Goal: Information Seeking & Learning: Compare options

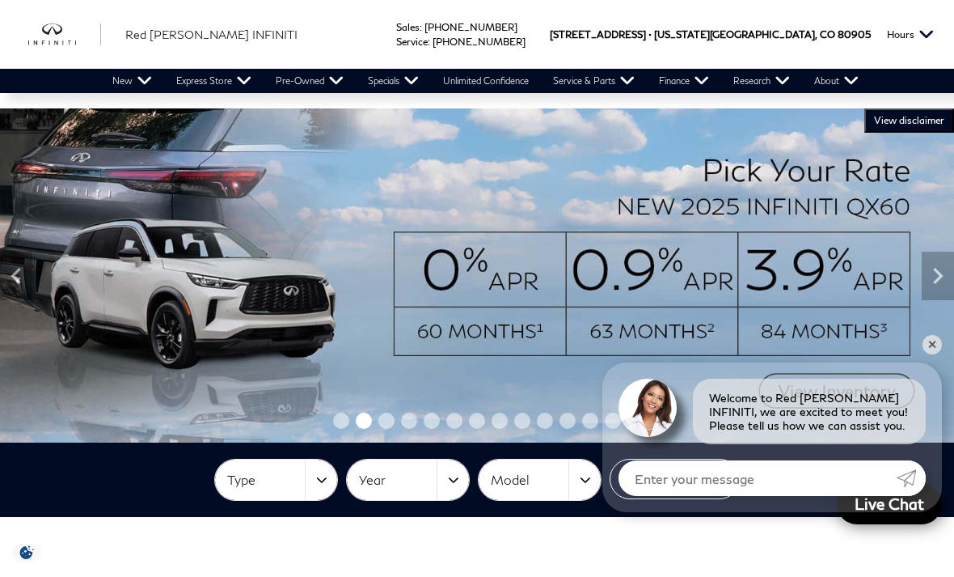
click at [0, 0] on link "View Used INFINITI Inventory" at bounding box center [0, 0] width 0 height 0
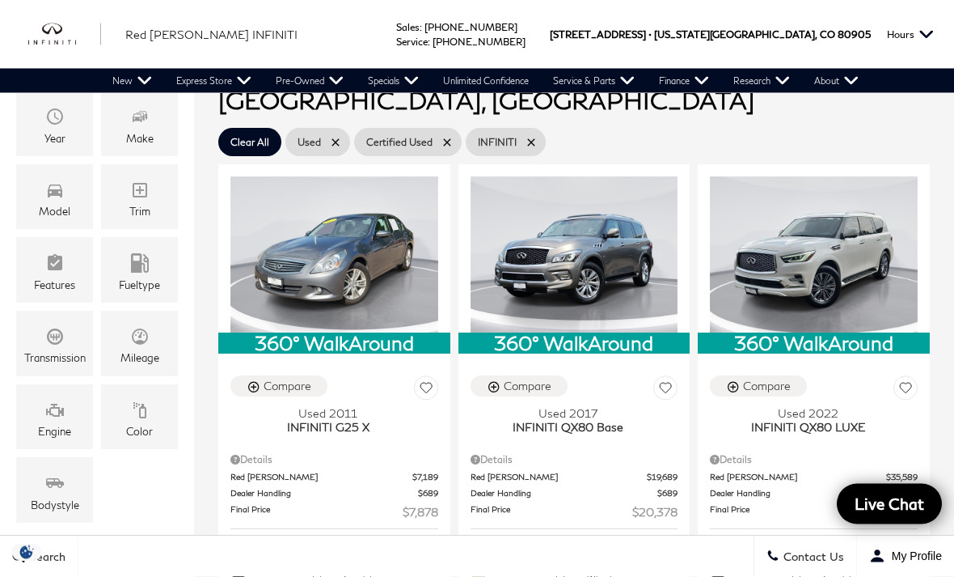
scroll to position [315, 0]
click at [52, 197] on icon "Model" at bounding box center [55, 190] width 15 height 13
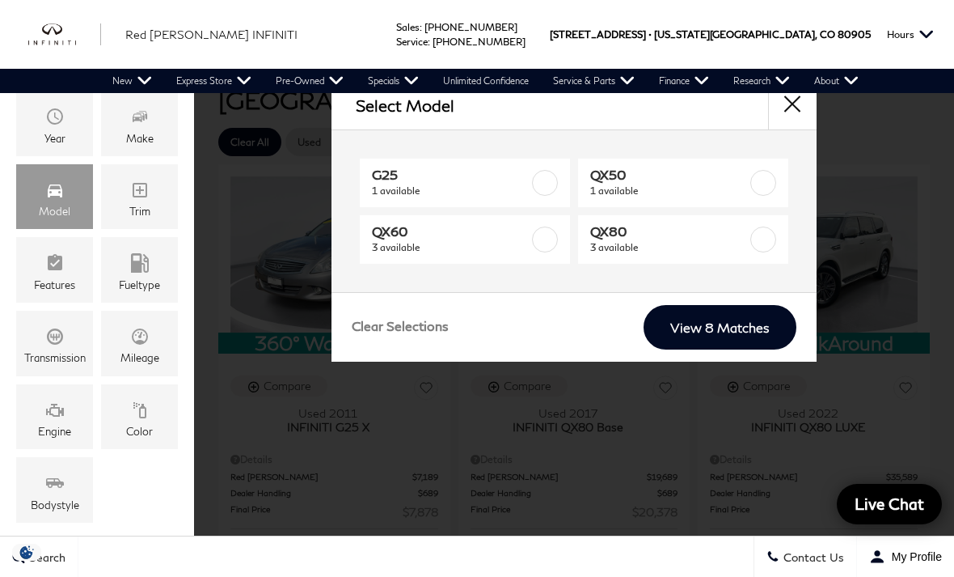
click at [729, 243] on span "3 available" at bounding box center [669, 247] width 159 height 16
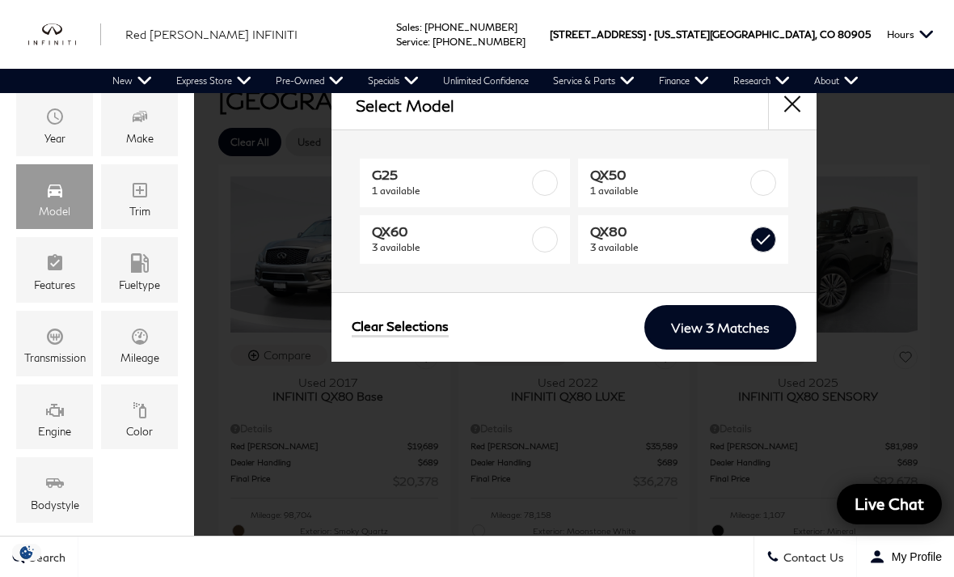
type input "$20,378"
checkbox input "true"
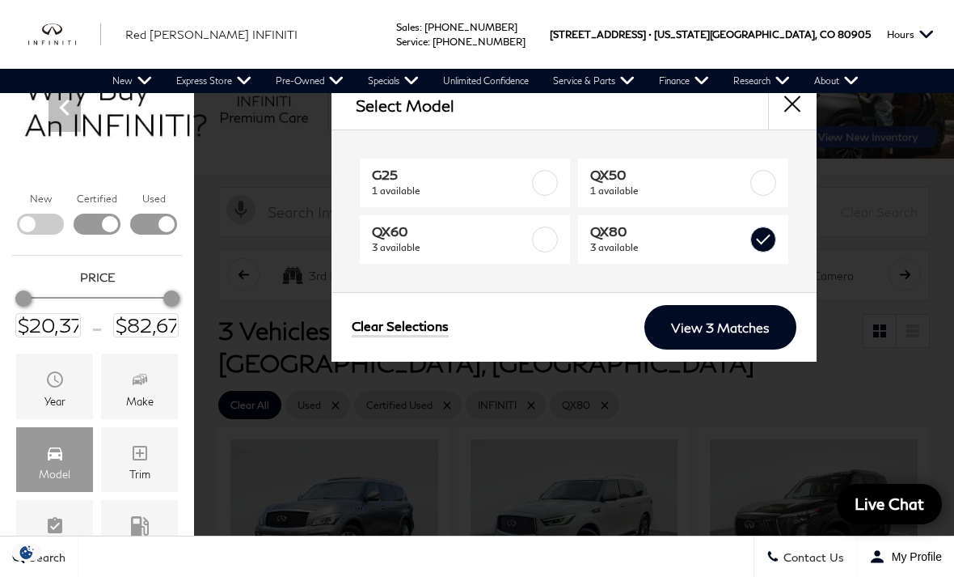
click at [756, 260] on link "QX80 3 available" at bounding box center [683, 239] width 210 height 49
type input "$7,878"
checkbox input "false"
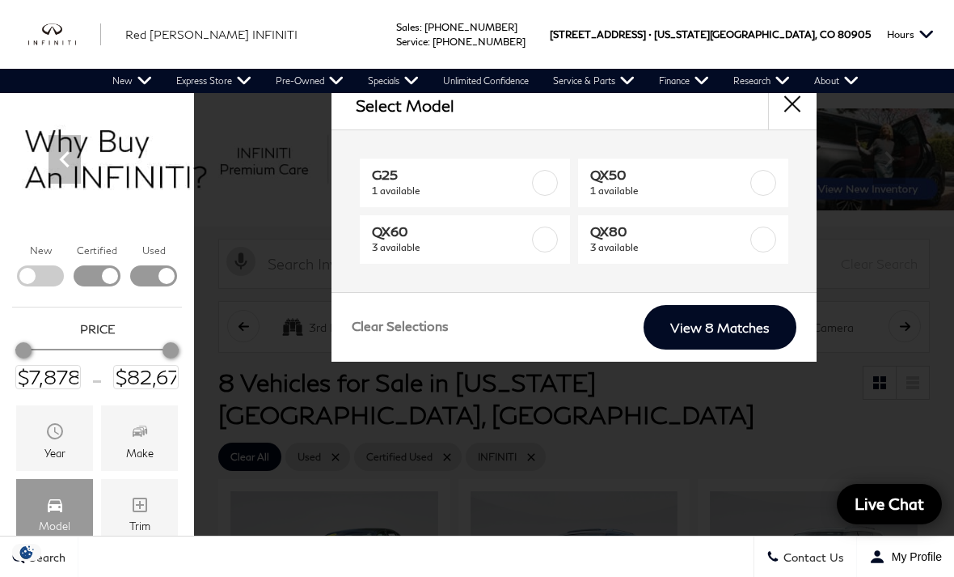
click at [744, 323] on link "View 8 Matches" at bounding box center [720, 327] width 153 height 44
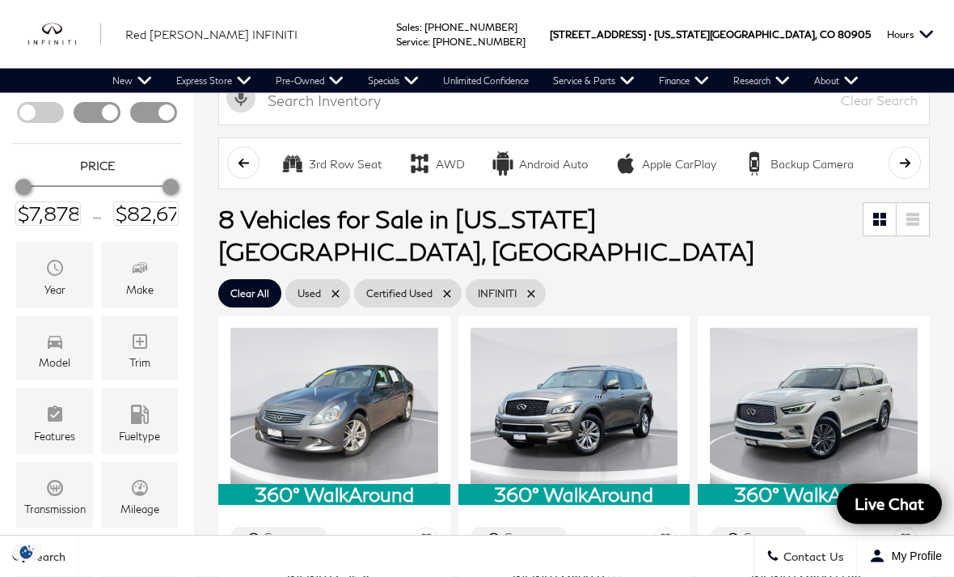
scroll to position [183, 0]
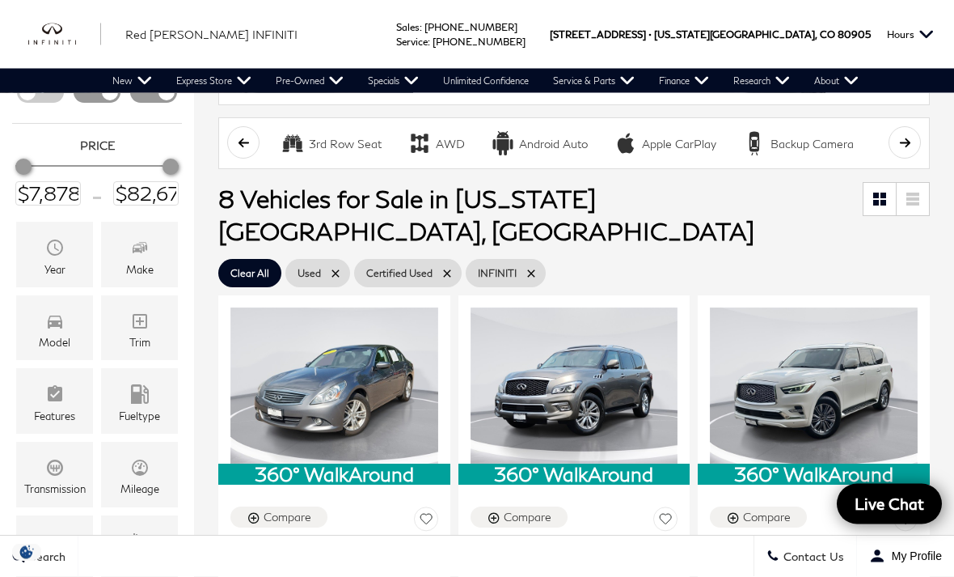
click at [61, 329] on icon "Model" at bounding box center [55, 322] width 15 height 13
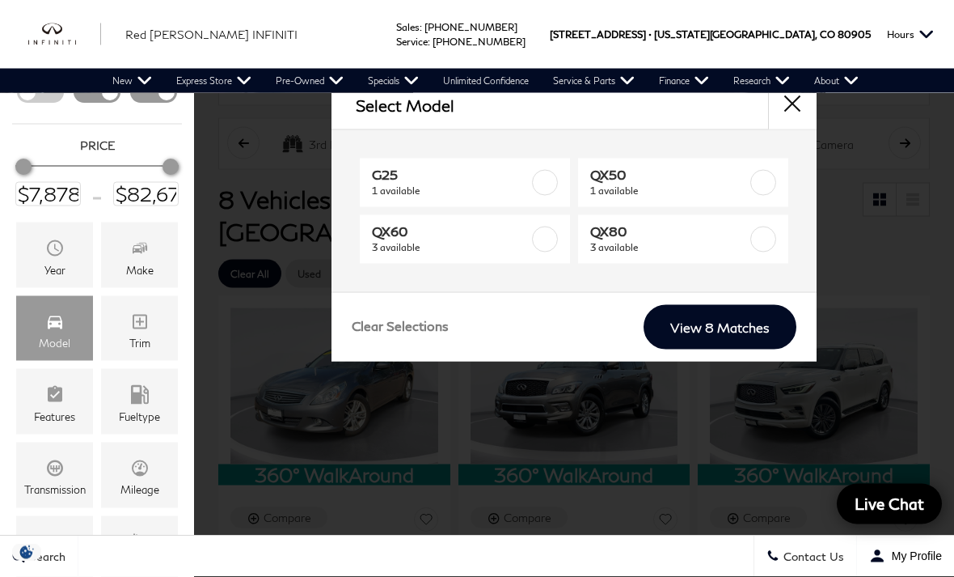
scroll to position [184, 0]
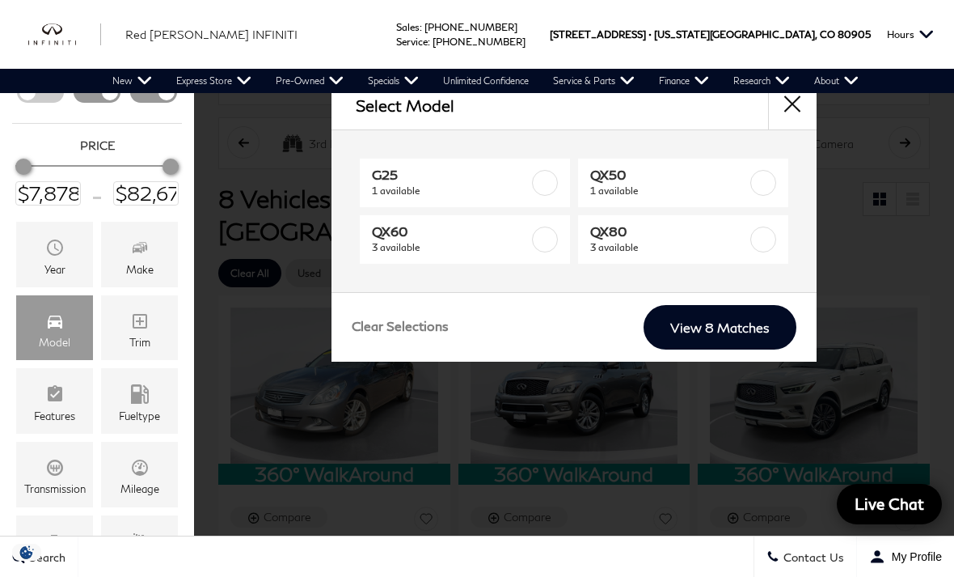
click at [768, 246] on label at bounding box center [764, 239] width 26 height 26
type input "$20,378"
checkbox input "true"
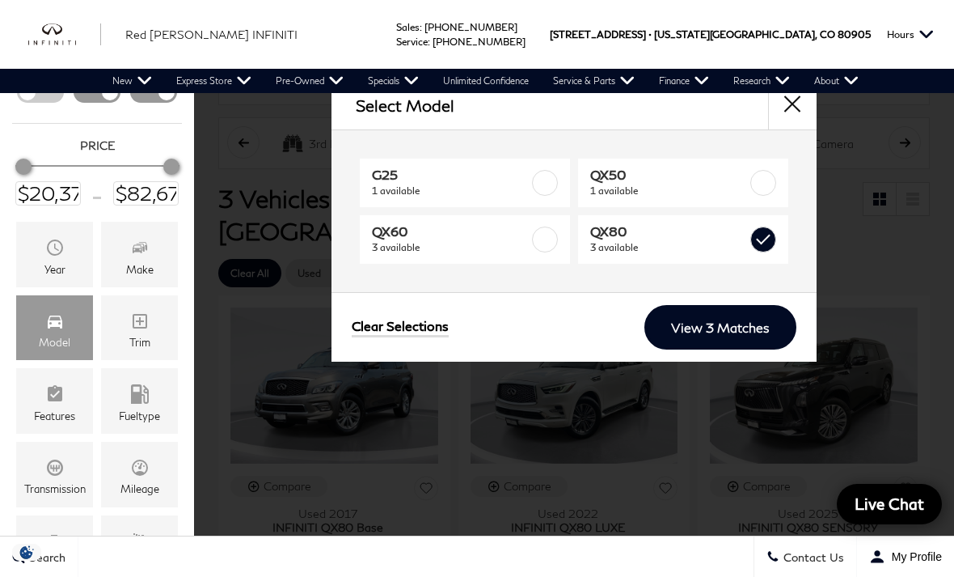
scroll to position [52, 0]
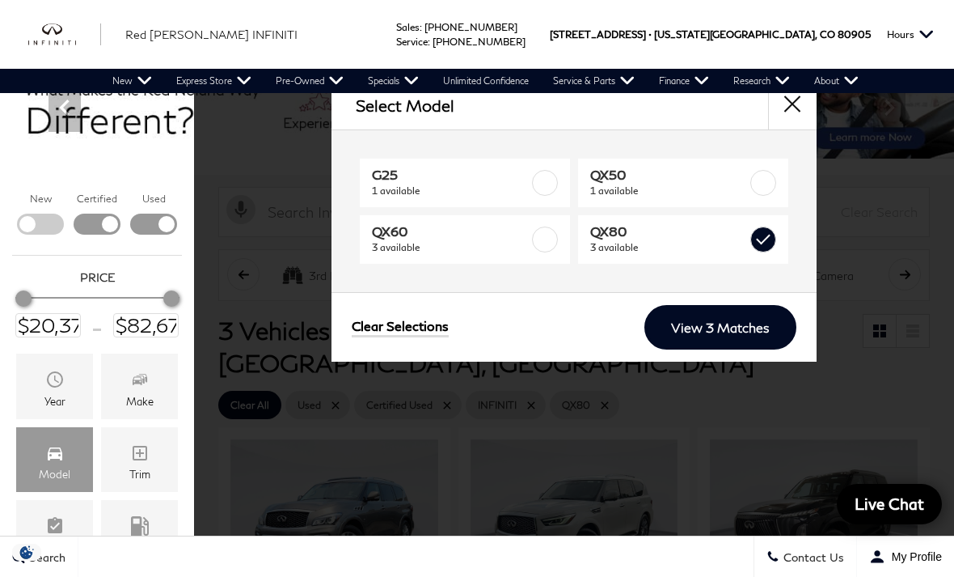
click at [721, 327] on link "View 3 Matches" at bounding box center [721, 327] width 152 height 44
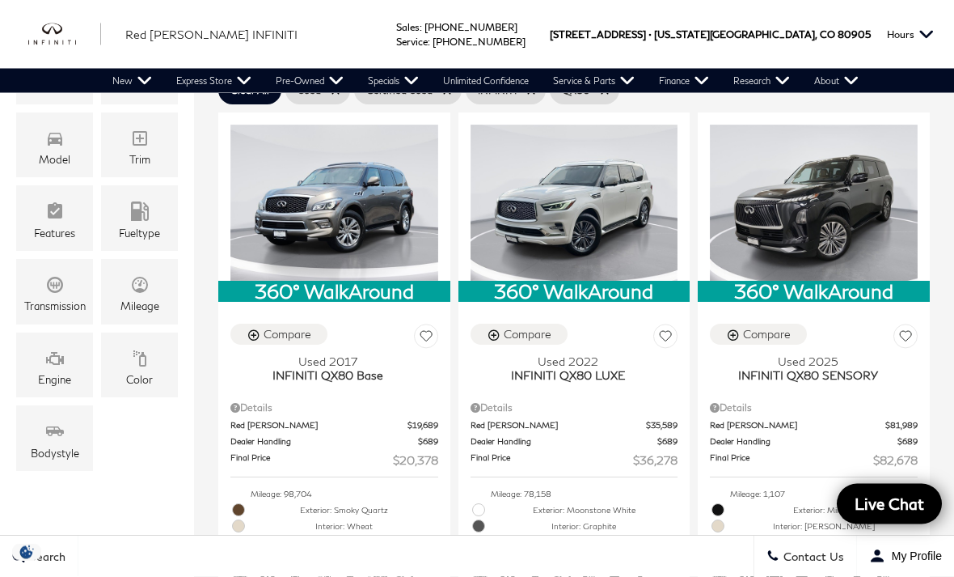
scroll to position [363, 0]
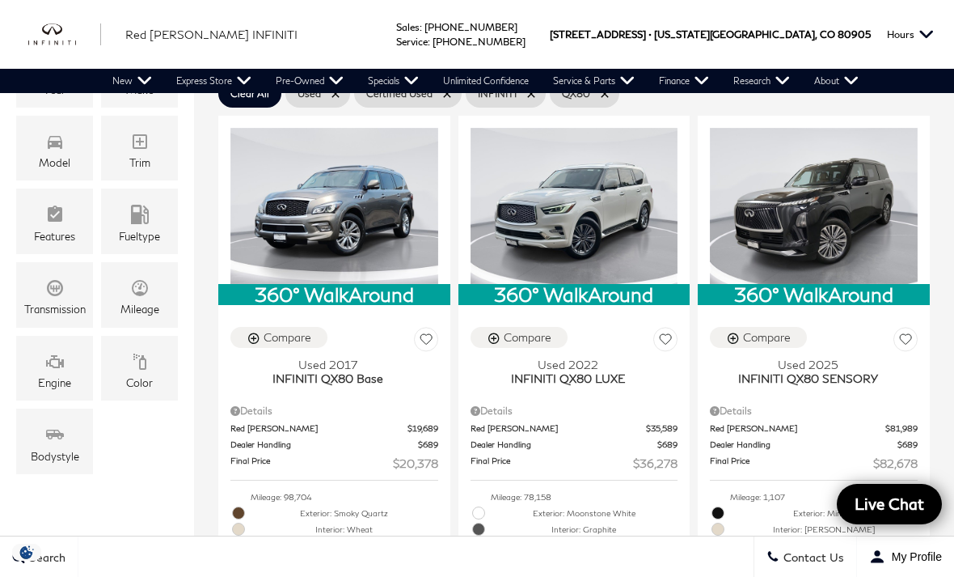
click at [592, 1] on span "[STREET_ADDRESS] •" at bounding box center [601, 34] width 102 height 69
